Goal: Information Seeking & Learning: Learn about a topic

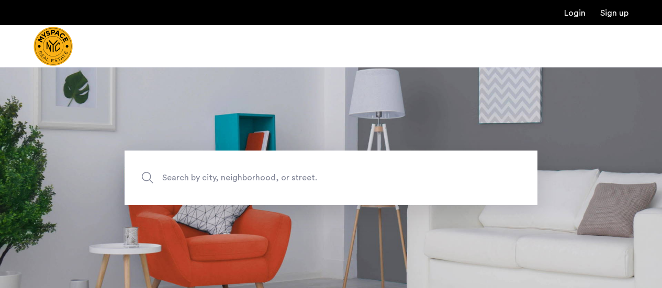
scroll to position [70, 0]
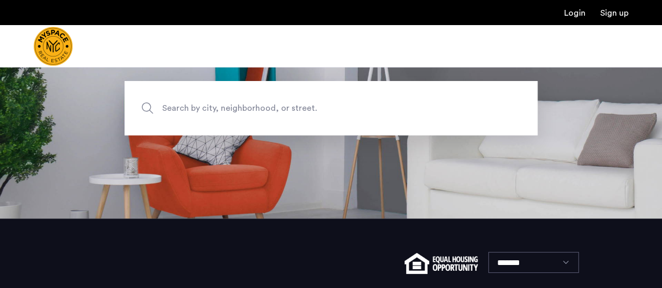
click at [274, 112] on span "Search by city, neighborhood, or street." at bounding box center [306, 108] width 289 height 14
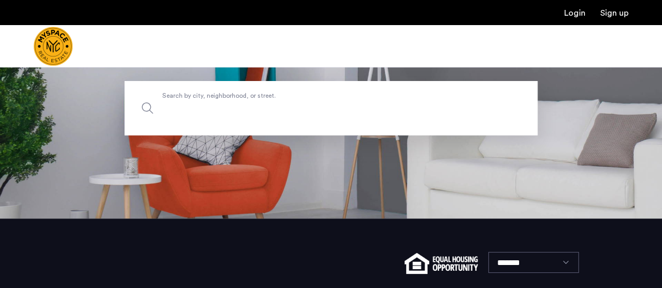
click at [274, 112] on input "Search by city, neighborhood, or street." at bounding box center [330, 108] width 413 height 54
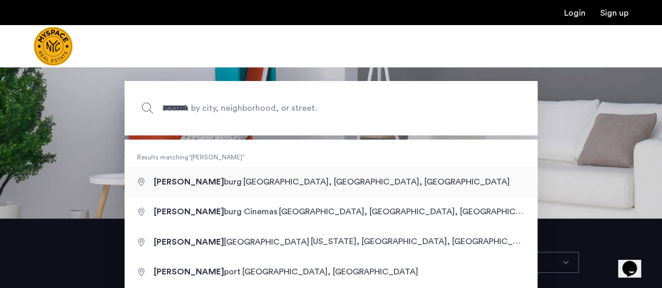
type input "**********"
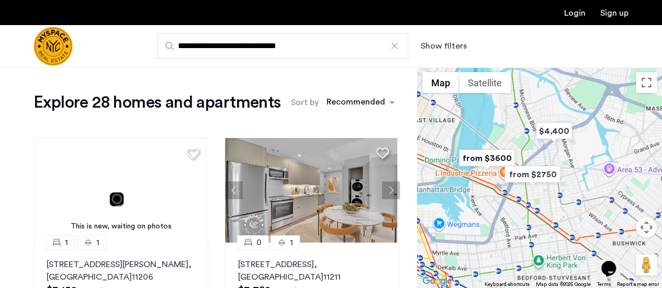
click at [429, 44] on button "Show filters" at bounding box center [443, 46] width 46 height 13
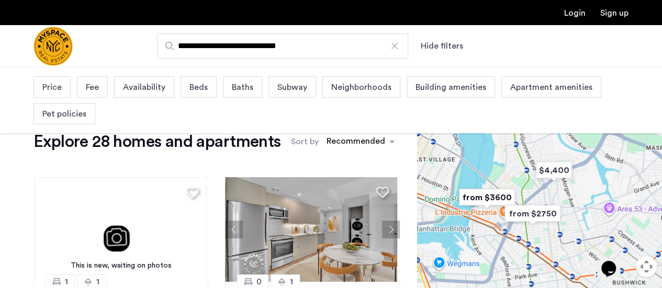
click at [191, 83] on span "Beds" at bounding box center [198, 87] width 18 height 13
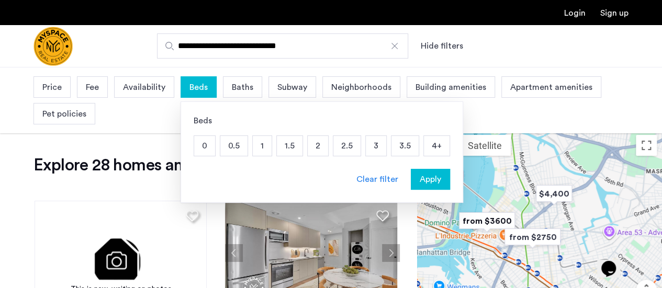
click at [366, 145] on p "3" at bounding box center [376, 146] width 20 height 20
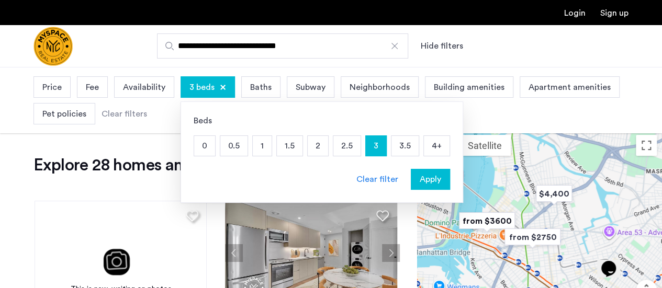
click at [417, 170] on button "Apply" at bounding box center [430, 179] width 39 height 21
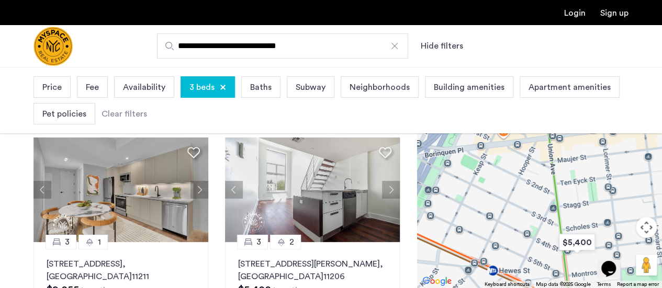
scroll to position [59, 0]
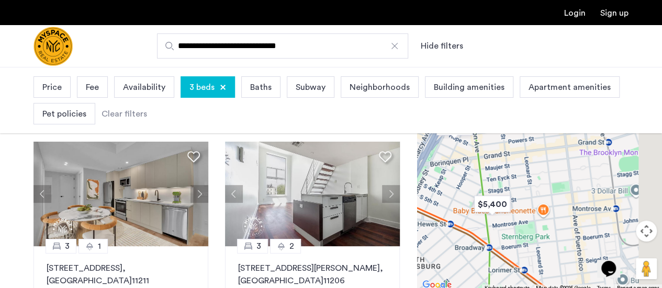
drag, startPoint x: 509, startPoint y: 215, endPoint x: 466, endPoint y: 200, distance: 45.8
click at [466, 200] on div at bounding box center [539, 181] width 245 height 221
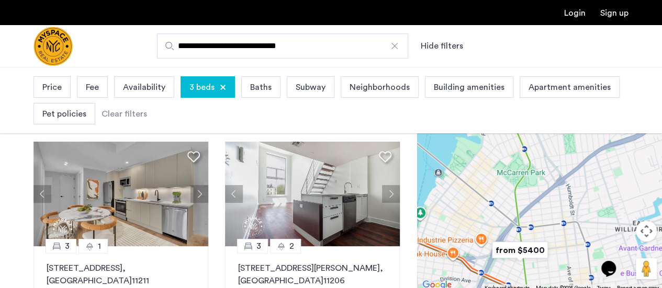
drag, startPoint x: 515, startPoint y: 190, endPoint x: 568, endPoint y: 268, distance: 94.1
click at [568, 268] on div at bounding box center [539, 181] width 245 height 221
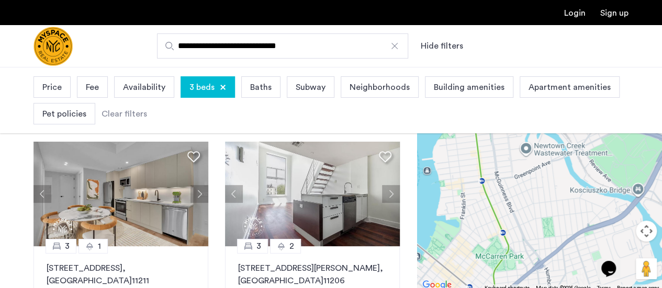
drag, startPoint x: 528, startPoint y: 227, endPoint x: 507, endPoint y: 312, distance: 87.3
click at [507, 229] on html "**********" at bounding box center [331, 85] width 662 height 288
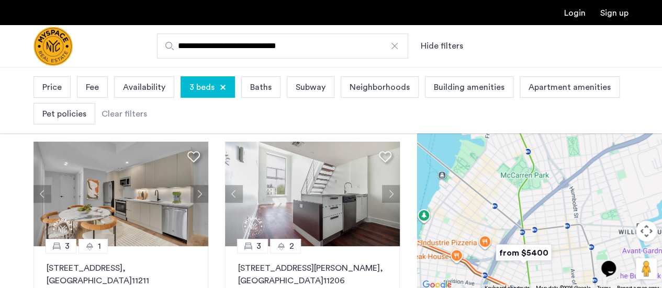
drag, startPoint x: 479, startPoint y: 230, endPoint x: 507, endPoint y: 138, distance: 96.1
click at [507, 138] on div at bounding box center [539, 181] width 245 height 221
click at [393, 45] on div at bounding box center [394, 46] width 10 height 10
click at [393, 45] on input "**********" at bounding box center [282, 45] width 251 height 25
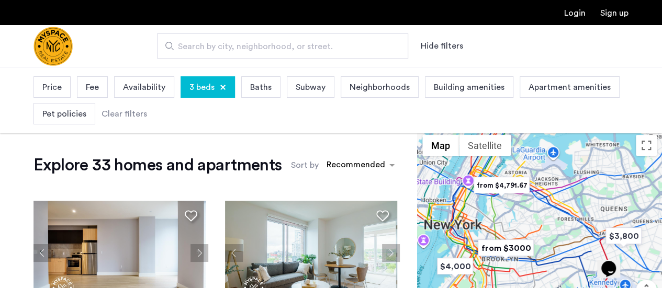
click at [372, 47] on span "Search by city, neighborhood, or street." at bounding box center [278, 46] width 201 height 13
click at [372, 47] on input "Search by city, neighborhood, or street." at bounding box center [282, 45] width 251 height 25
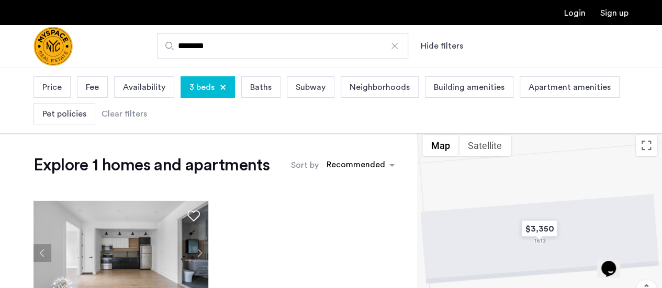
click at [339, 49] on input "********" at bounding box center [282, 45] width 251 height 25
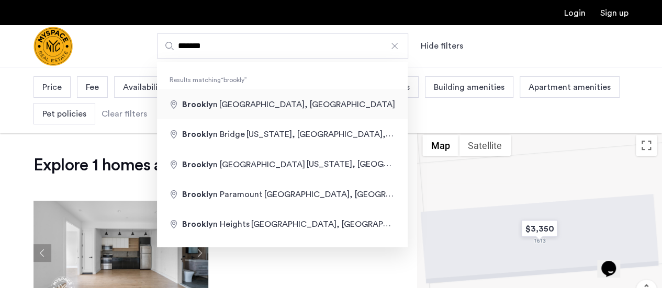
type input "**********"
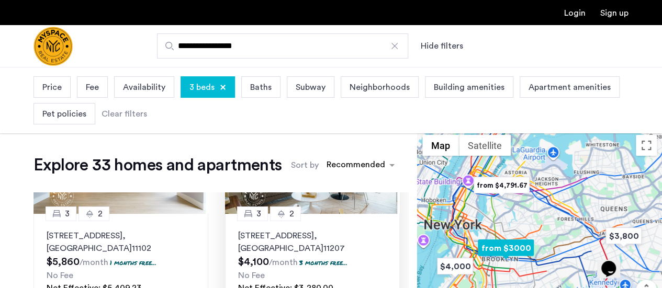
scroll to position [95, 0]
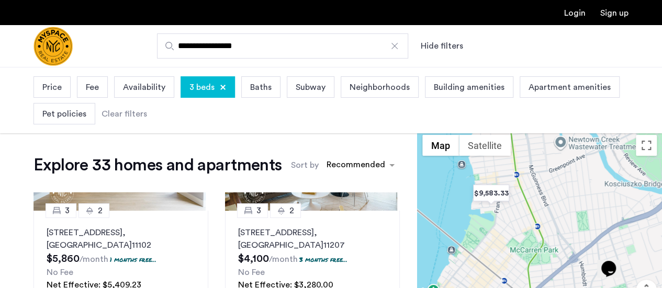
drag, startPoint x: 505, startPoint y: 250, endPoint x: 535, endPoint y: 184, distance: 73.0
click at [535, 184] on div at bounding box center [539, 240] width 245 height 221
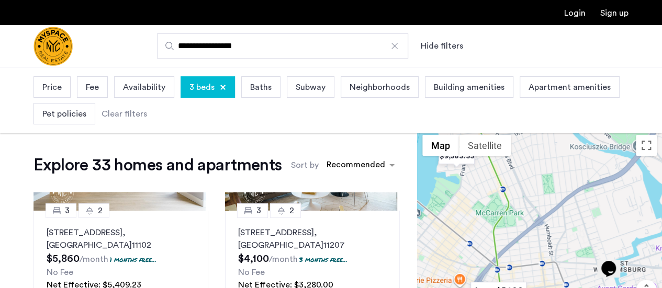
drag, startPoint x: 516, startPoint y: 226, endPoint x: 482, endPoint y: 187, distance: 51.9
click at [482, 187] on div at bounding box center [539, 240] width 245 height 221
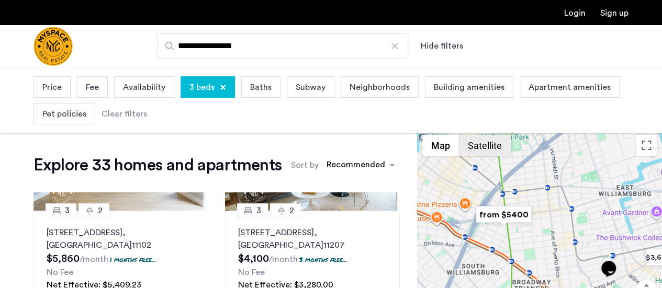
drag, startPoint x: 489, startPoint y: 229, endPoint x: 494, endPoint y: 147, distance: 81.2
click at [494, 147] on div "$4,000 $3,800 $5,409.23 $3,280.00 $3,350 $4,100 $5,850 $3,200 $6,858 $5,404.29 …" at bounding box center [539, 240] width 245 height 221
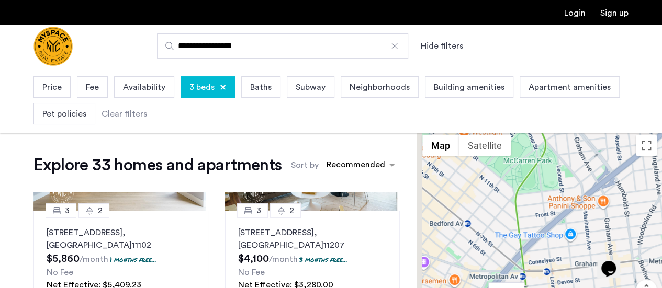
drag, startPoint x: 500, startPoint y: 211, endPoint x: 519, endPoint y: 313, distance: 103.7
click at [519, 288] on html "**********" at bounding box center [331, 144] width 662 height 288
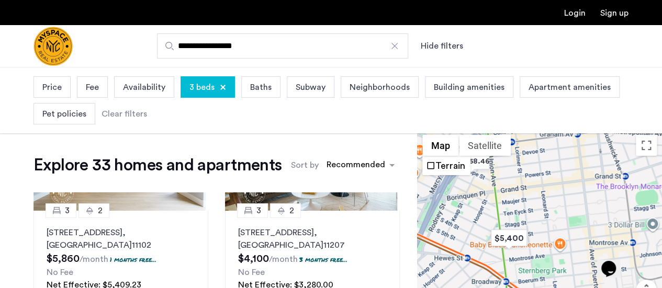
drag, startPoint x: 489, startPoint y: 229, endPoint x: 451, endPoint y: 89, distance: 144.6
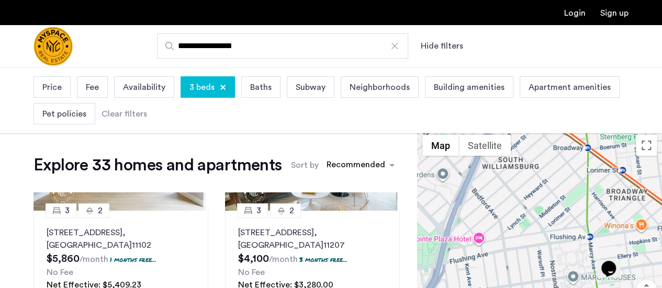
drag, startPoint x: 462, startPoint y: 215, endPoint x: 546, endPoint y: 77, distance: 162.4
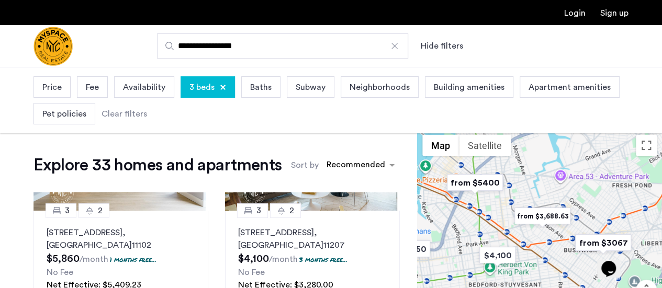
drag, startPoint x: 510, startPoint y: 224, endPoint x: 452, endPoint y: 246, distance: 61.9
click at [452, 246] on div at bounding box center [539, 240] width 245 height 221
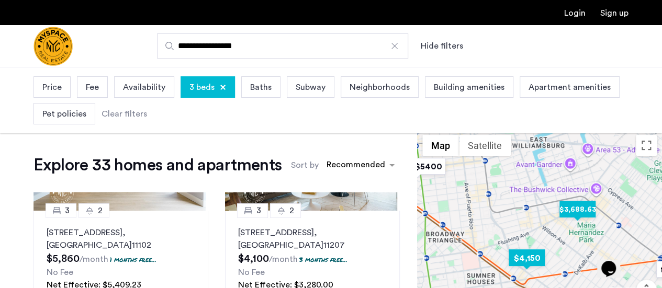
click at [568, 212] on img "$3,688.63" at bounding box center [577, 210] width 44 height 24
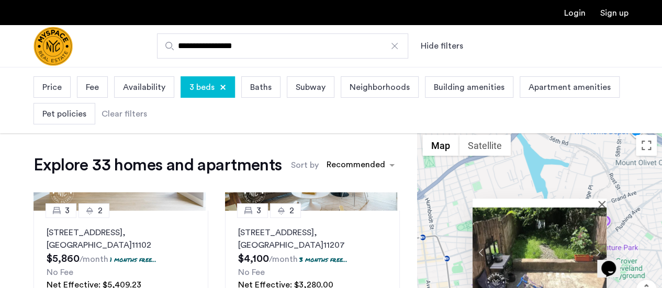
click at [479, 182] on div "3 1.5 [STREET_ADDRESS][PERSON_NAME] $3,849 /month 0.5 months free... No Fee Net…" at bounding box center [539, 240] width 245 height 221
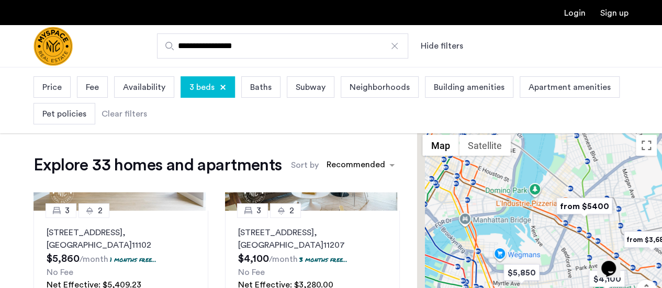
drag, startPoint x: 512, startPoint y: 278, endPoint x: 617, endPoint y: 87, distance: 217.5
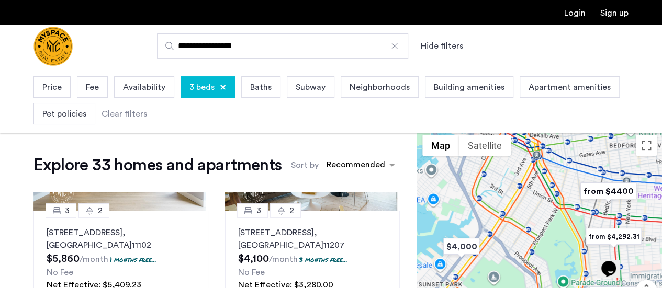
drag, startPoint x: 530, startPoint y: 216, endPoint x: 560, endPoint y: 51, distance: 167.3
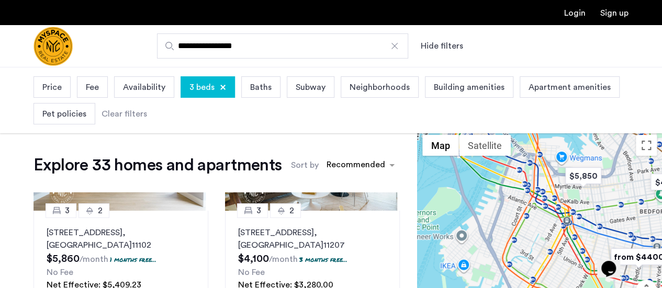
drag, startPoint x: 518, startPoint y: 214, endPoint x: 550, endPoint y: 277, distance: 70.6
click at [550, 277] on div at bounding box center [539, 240] width 245 height 221
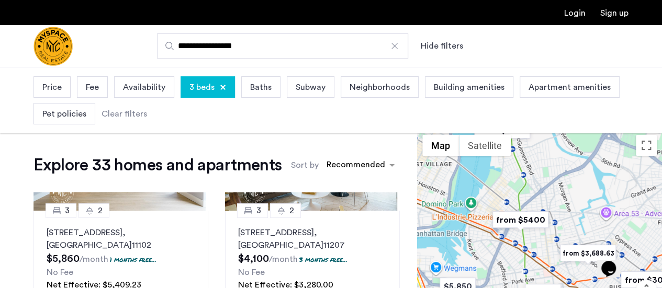
drag, startPoint x: 614, startPoint y: 201, endPoint x: 489, endPoint y: 310, distance: 165.3
click at [489, 288] on html "**********" at bounding box center [331, 144] width 662 height 288
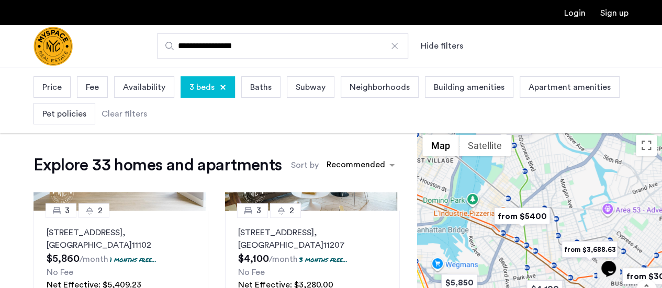
click at [519, 214] on img "from $5400" at bounding box center [521, 216] width 64 height 24
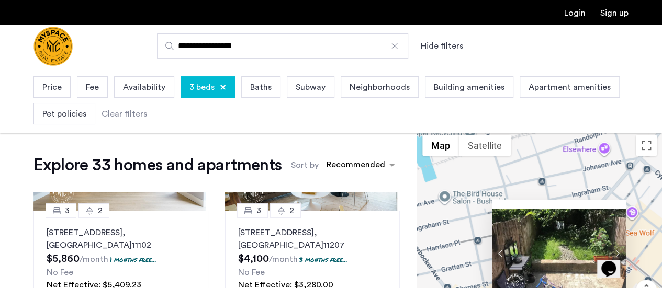
click at [464, 229] on div "3 1.5 [STREET_ADDRESS][PERSON_NAME] $3,849 /month 0.5 months free... No Fee Net…" at bounding box center [539, 240] width 245 height 221
